Goal: Information Seeking & Learning: Learn about a topic

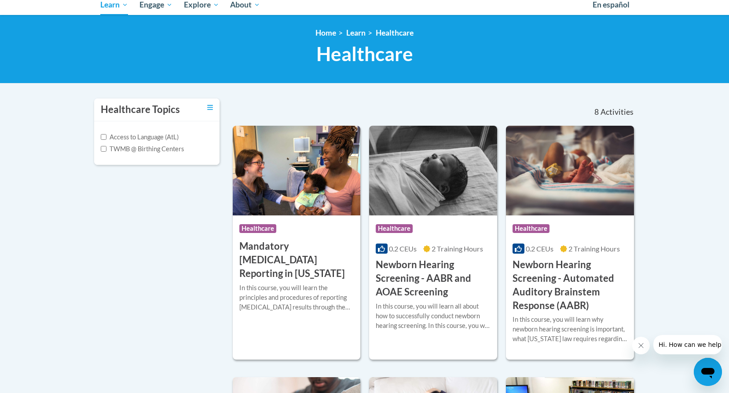
scroll to position [132, 0]
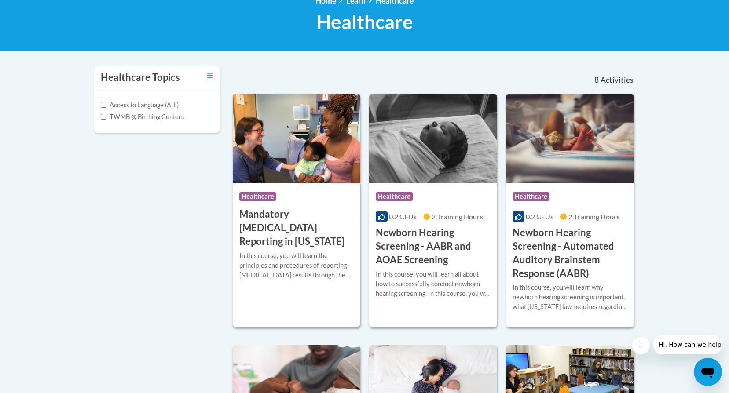
click at [294, 139] on img at bounding box center [297, 139] width 128 height 90
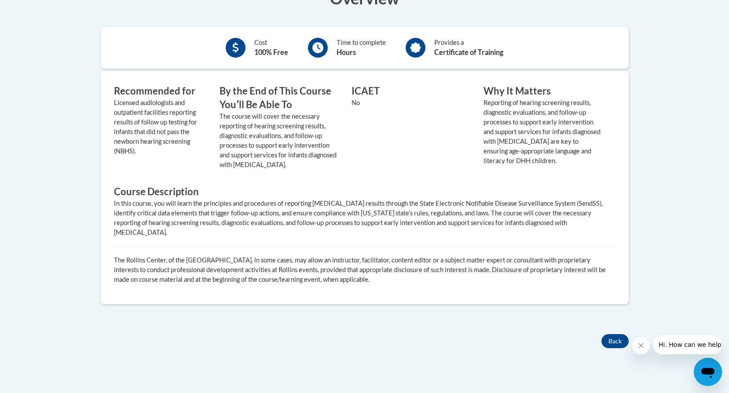
scroll to position [352, 0]
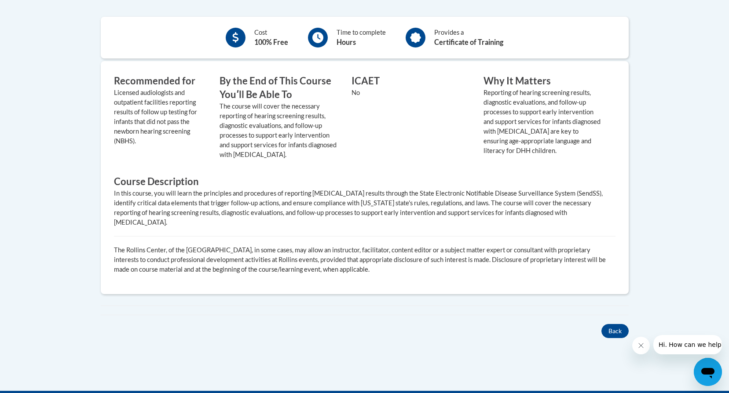
drag, startPoint x: 252, startPoint y: 116, endPoint x: 93, endPoint y: 107, distance: 159.9
click at [93, 107] on div "× Close Course Enrollment Please select... × Close ×" at bounding box center [365, 163] width 554 height 456
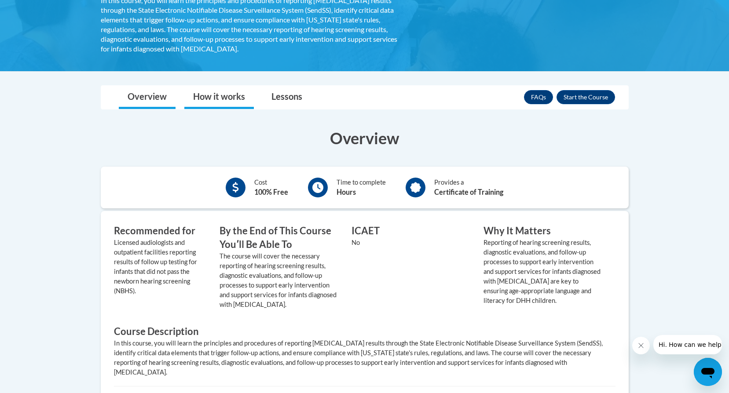
scroll to position [176, 0]
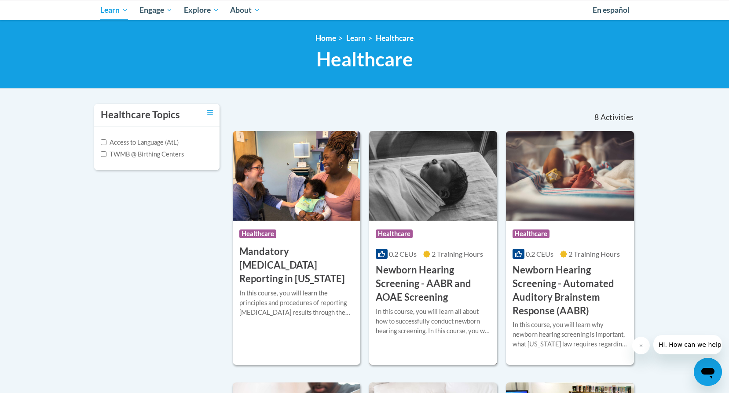
click at [442, 193] on img at bounding box center [433, 176] width 128 height 90
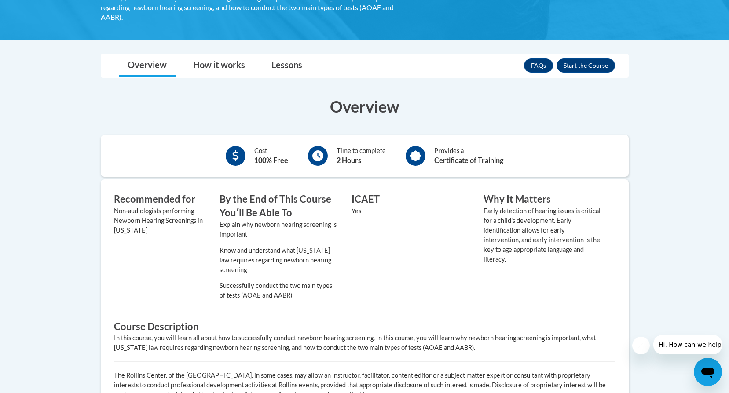
scroll to position [220, 0]
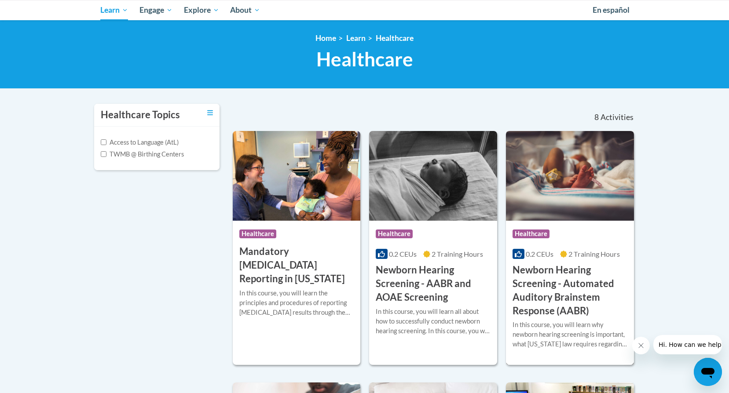
click at [545, 174] on img at bounding box center [570, 176] width 128 height 90
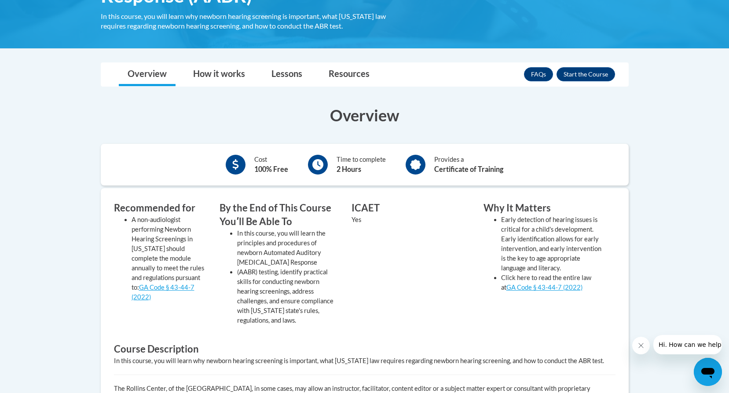
scroll to position [220, 0]
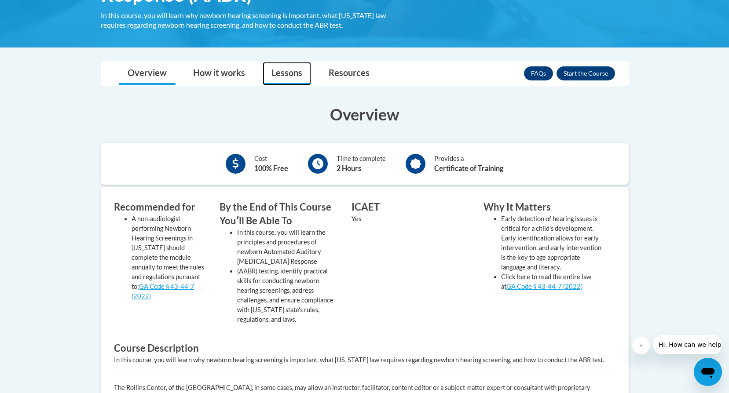
click at [289, 72] on link "Lessons" at bounding box center [287, 73] width 48 height 23
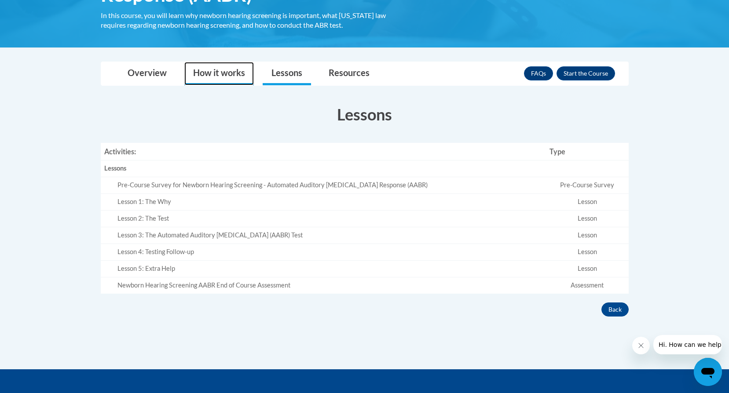
click at [244, 70] on link "How it works" at bounding box center [218, 73] width 69 height 23
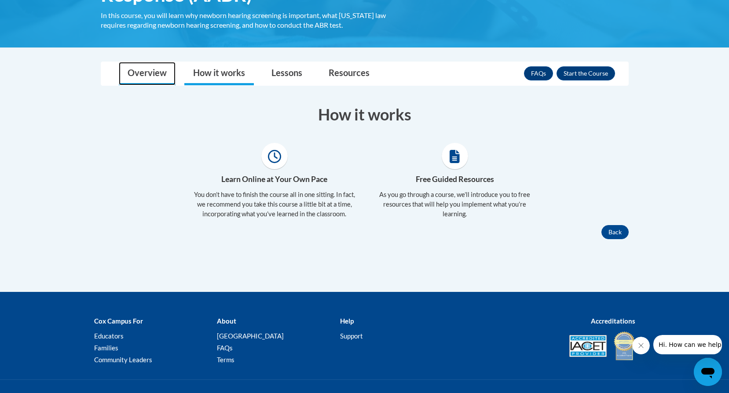
click at [149, 69] on link "Overview" at bounding box center [147, 73] width 57 height 23
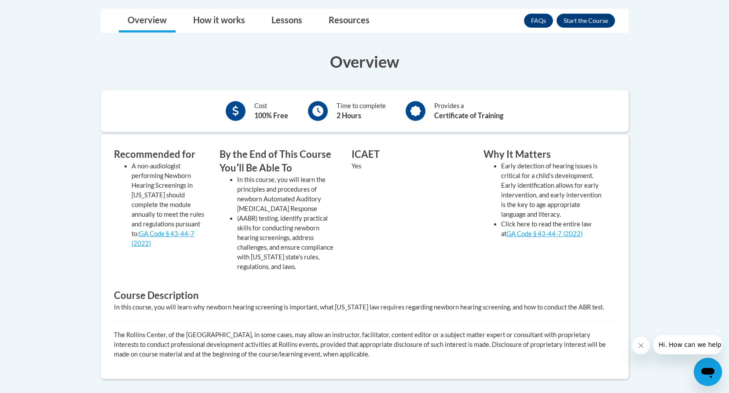
scroll to position [264, 0]
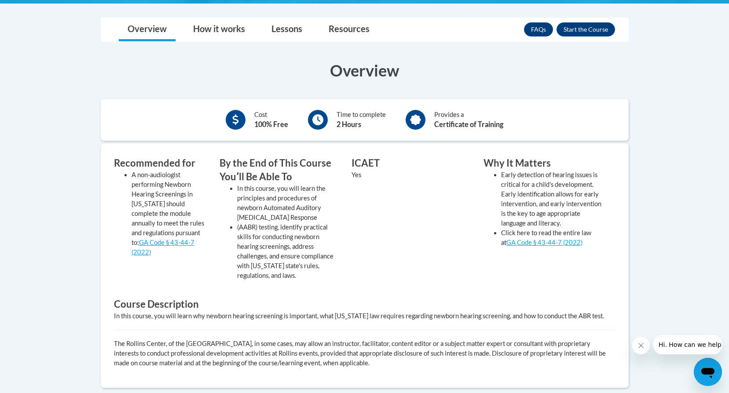
drag, startPoint x: 153, startPoint y: 98, endPoint x: 87, endPoint y: 74, distance: 69.7
click at [88, 74] on div "× Close Course Enrollment Please select... × Close × 2" at bounding box center [365, 251] width 554 height 468
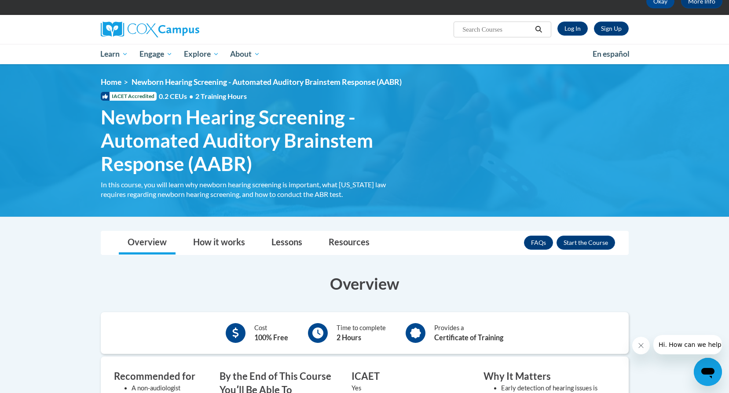
scroll to position [0, 0]
